Goal: Use online tool/utility: Utilize a website feature to perform a specific function

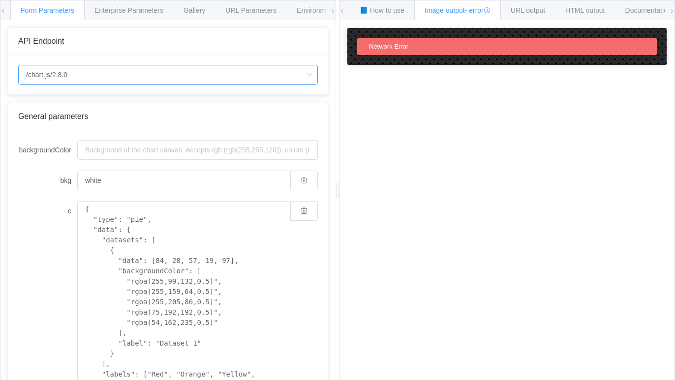
click at [187, 74] on input "/chart.js/2.8.0" at bounding box center [168, 75] width 300 height 20
click at [219, 220] on textarea "{ "type": "pie", "data": { "datasets": [ { "data": [84, 28, 57, 19, 97], "backg…" at bounding box center [183, 302] width 213 height 202
click at [170, 254] on textarea "{ "type": "pie", "data": { "datasets": [ { "data": [84, 28, 57, 19, 97], "backg…" at bounding box center [183, 302] width 213 height 202
click at [167, 254] on textarea "{ "type": "pie", "data": { "datasets": [ { "data": [84, 28, 57, 19, 97], "backg…" at bounding box center [183, 302] width 213 height 202
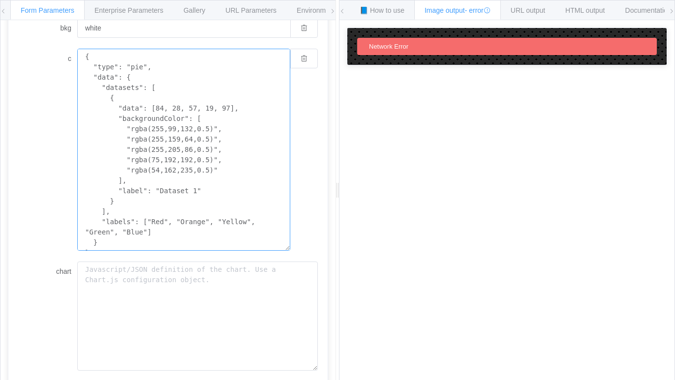
scroll to position [153, 0]
drag, startPoint x: 131, startPoint y: 244, endPoint x: 67, endPoint y: 44, distance: 210.3
click at [67, 44] on form "backgroundColor bkg white c { "type": "pie", "data": { "datasets": [ { "data": …" at bounding box center [168, 224] width 300 height 475
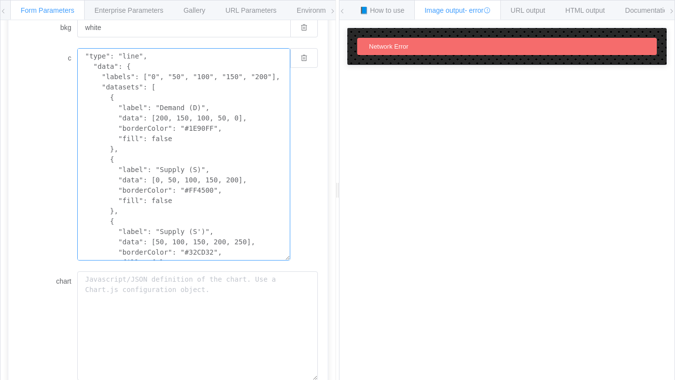
scroll to position [114, 0]
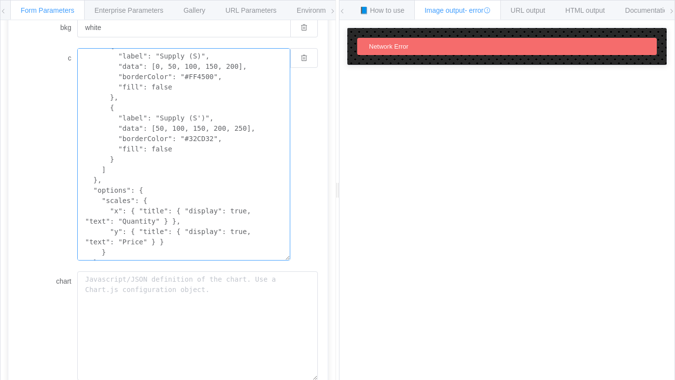
type textarea ""type": "line", "data": { "labels": ["0", "50", "100", "150", "200"], "datasets…"
click at [418, 41] on div "Network Error" at bounding box center [507, 46] width 300 height 17
click at [418, 45] on div "Network Error" at bounding box center [507, 46] width 300 height 17
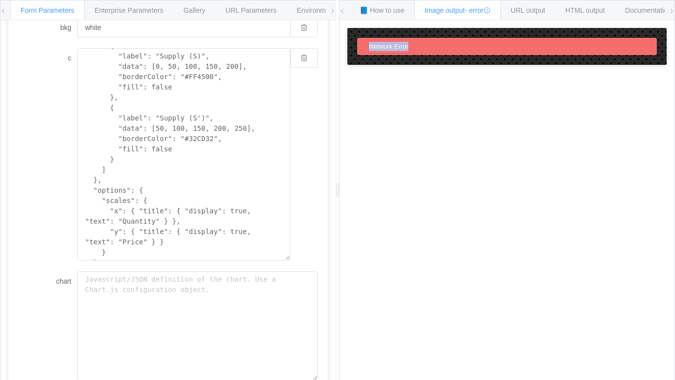
click at [418, 45] on div "Network Error" at bounding box center [507, 46] width 300 height 17
